Goal: Transaction & Acquisition: Obtain resource

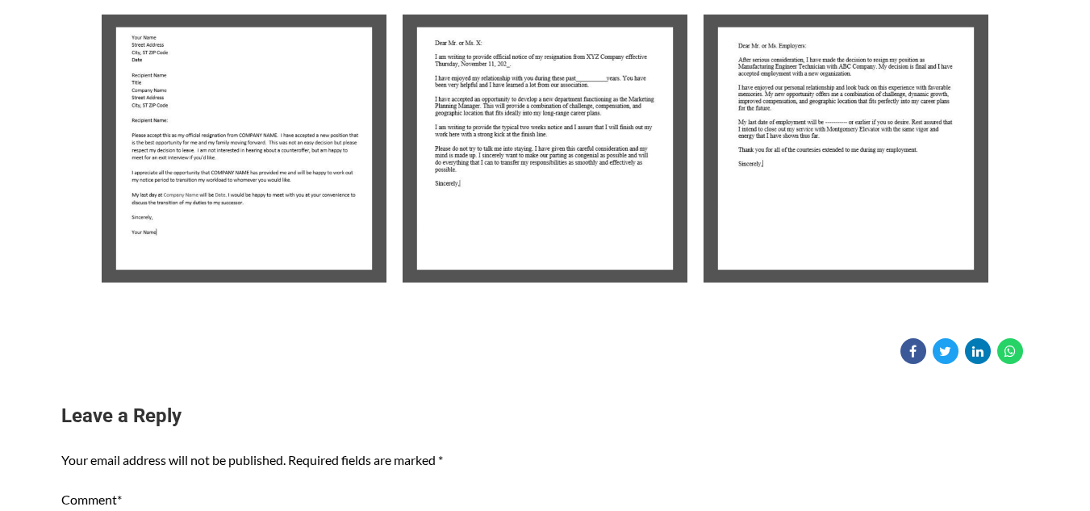
scroll to position [411, 0]
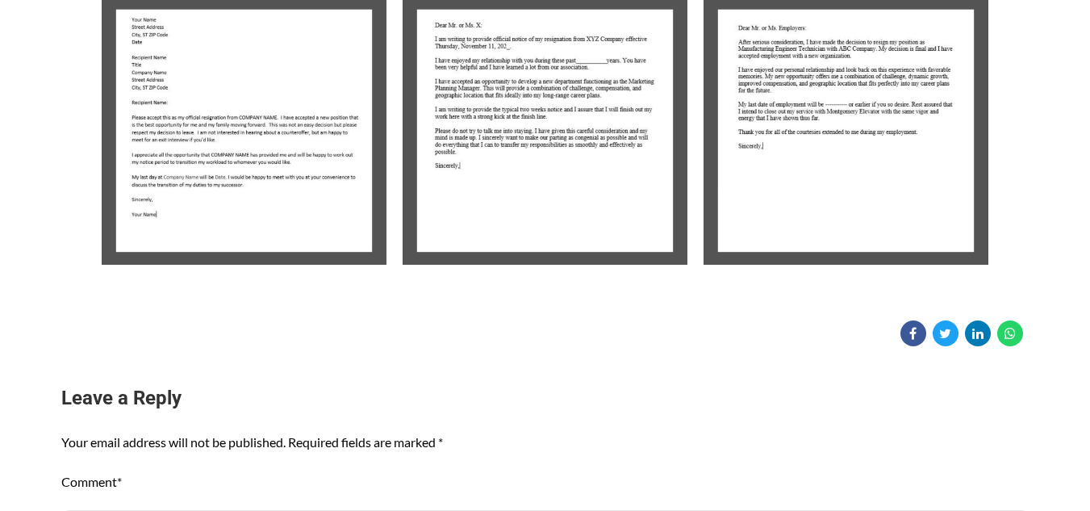
click at [246, 97] on img at bounding box center [244, 131] width 285 height 268
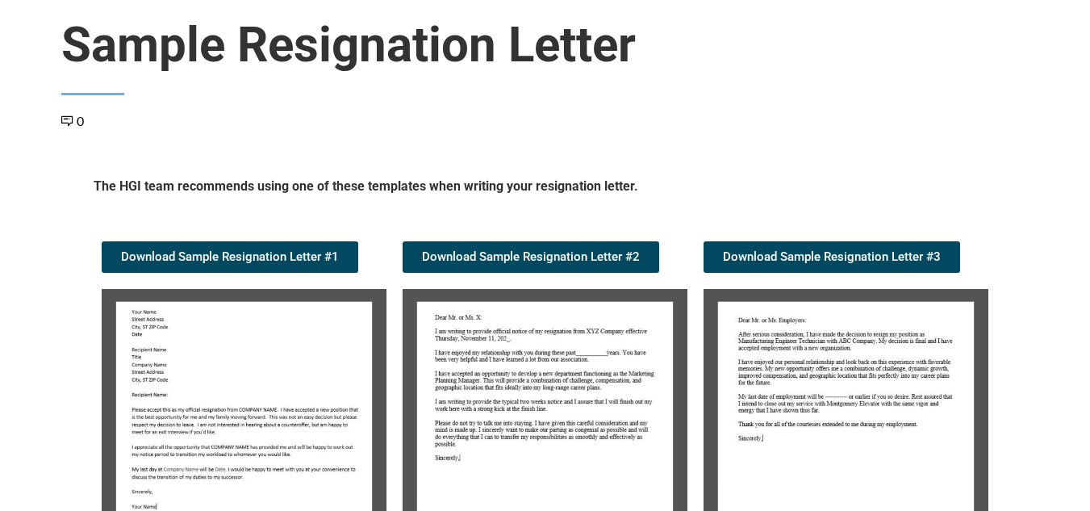
scroll to position [101, 0]
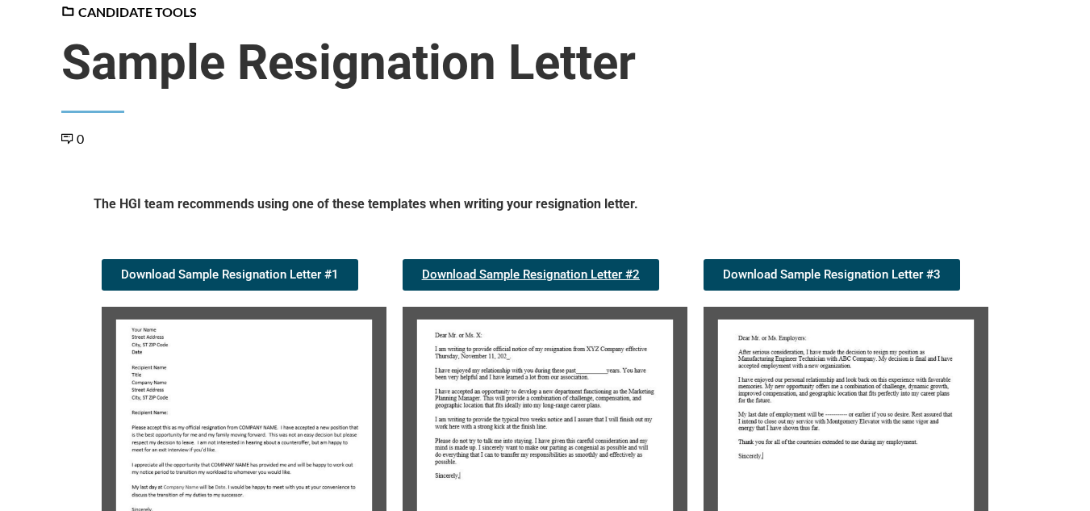
click at [506, 270] on span "Download Sample Resignation Letter #2" at bounding box center [531, 275] width 218 height 12
click at [272, 396] on img at bounding box center [244, 441] width 285 height 268
click at [274, 277] on span "Download Sample Resignation Letter #1" at bounding box center [230, 275] width 218 height 12
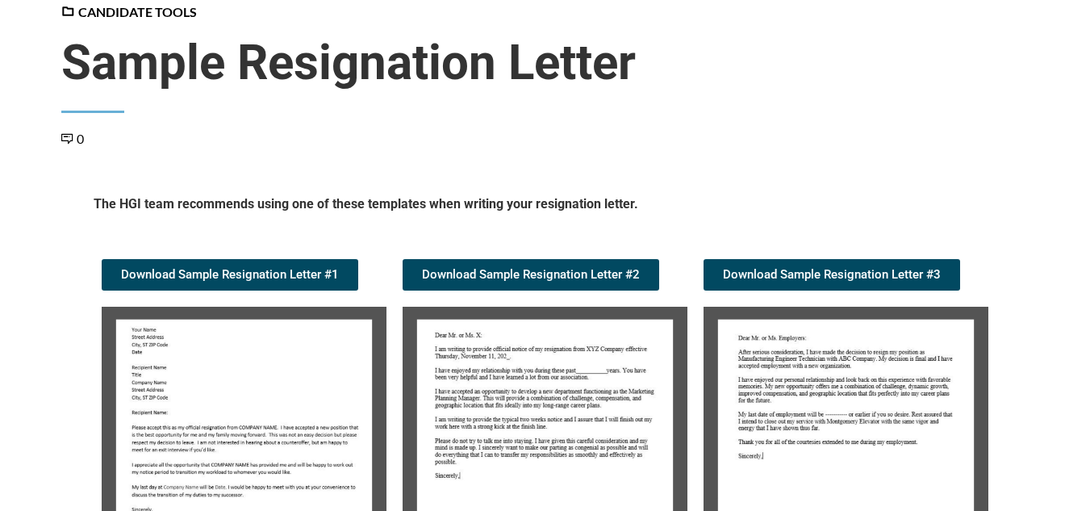
click at [768, 353] on img at bounding box center [846, 441] width 285 height 268
click at [807, 278] on span "Download Sample Resignation Letter #3" at bounding box center [832, 275] width 218 height 12
click at [849, 274] on span "Download Sample Resignation Letter #3" at bounding box center [832, 275] width 218 height 12
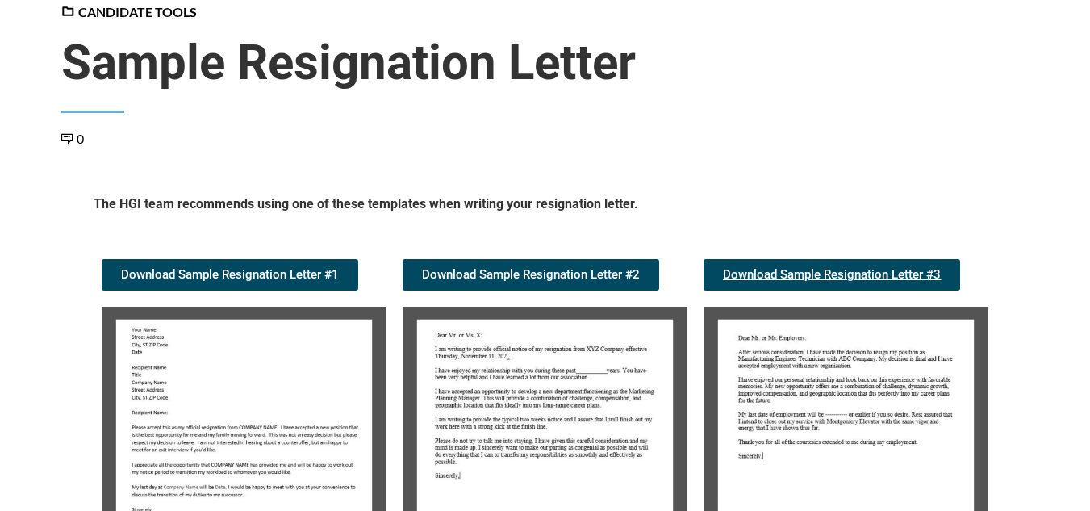
click at [849, 274] on span "Download Sample Resignation Letter #3" at bounding box center [832, 275] width 218 height 12
click at [525, 278] on span "Download Sample Resignation Letter #2" at bounding box center [531, 275] width 218 height 12
click at [441, 242] on div "The HGI team recommends using one of these templates when writing your resignat…" at bounding box center [546, 389] width 920 height 404
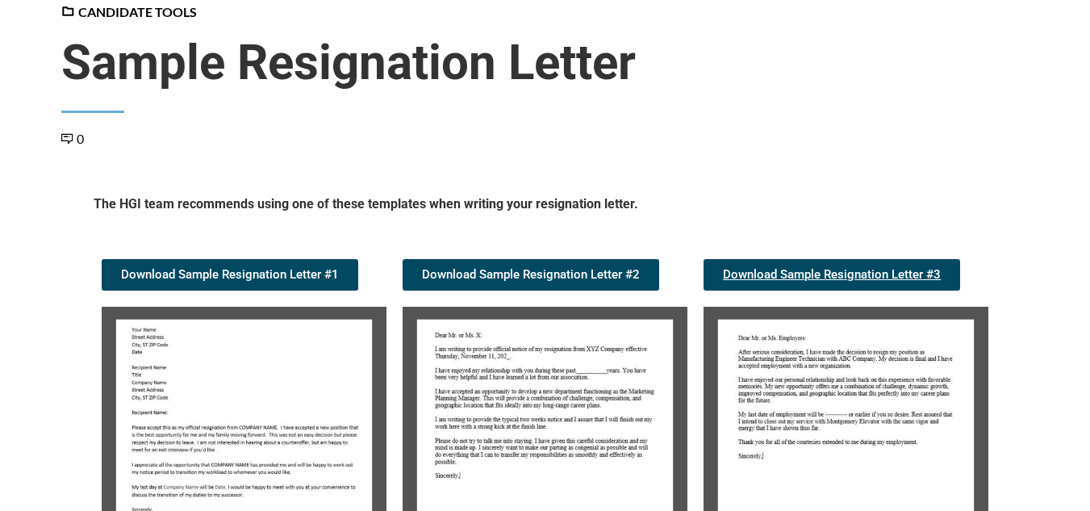
click at [815, 273] on span "Download Sample Resignation Letter #3" at bounding box center [832, 275] width 218 height 12
click at [413, 474] on img at bounding box center [545, 441] width 285 height 268
click at [859, 387] on img at bounding box center [846, 441] width 285 height 268
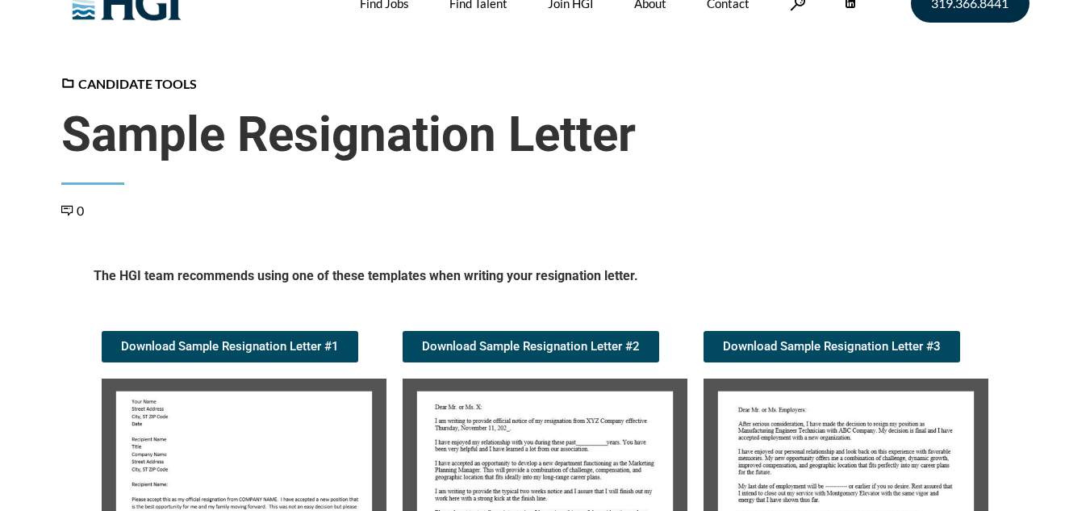
scroll to position [0, 0]
